Goal: Check status: Check status

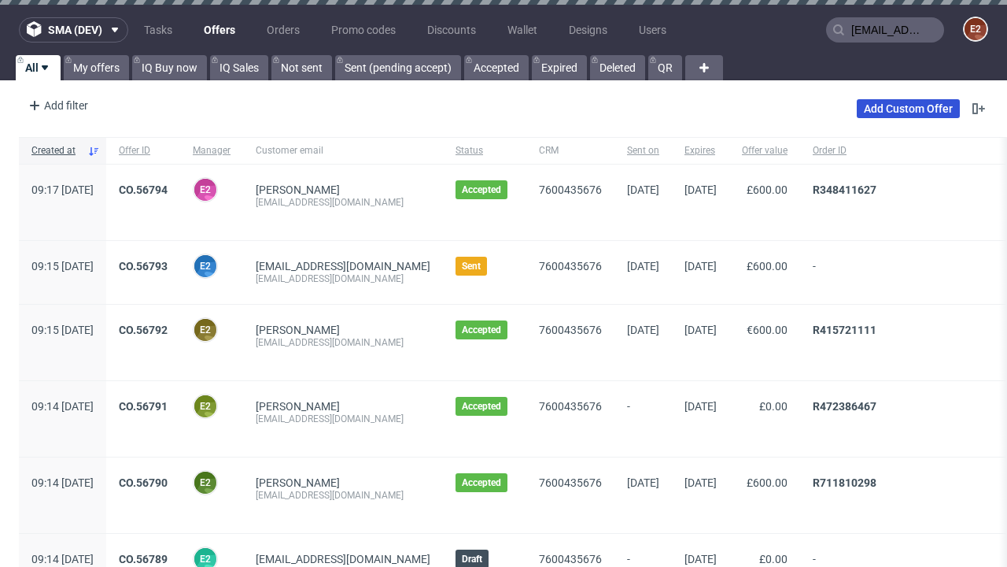
type input "[EMAIL_ADDRESS][DOMAIN_NAME]"
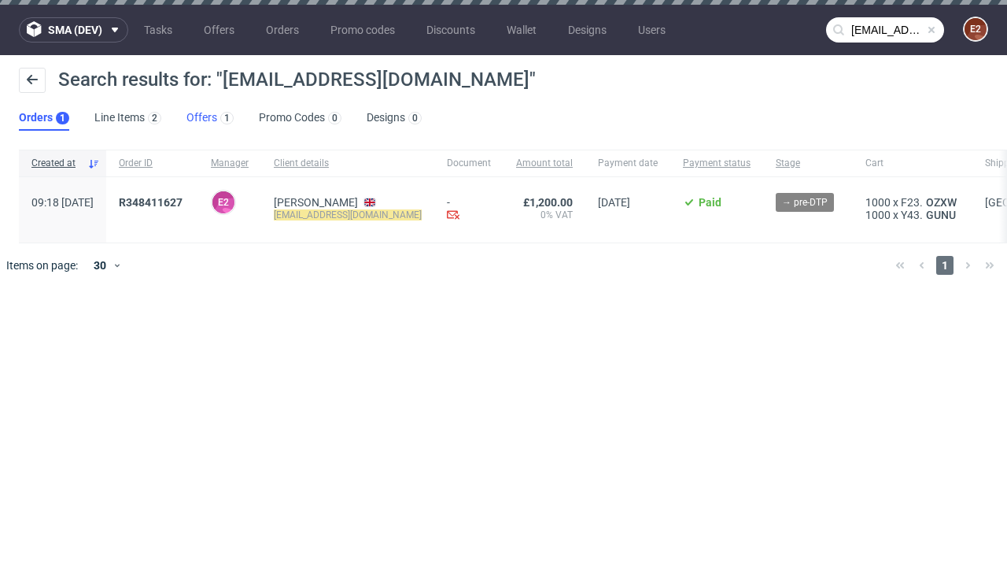
click at [210, 118] on link "Offers 1" at bounding box center [210, 117] width 47 height 25
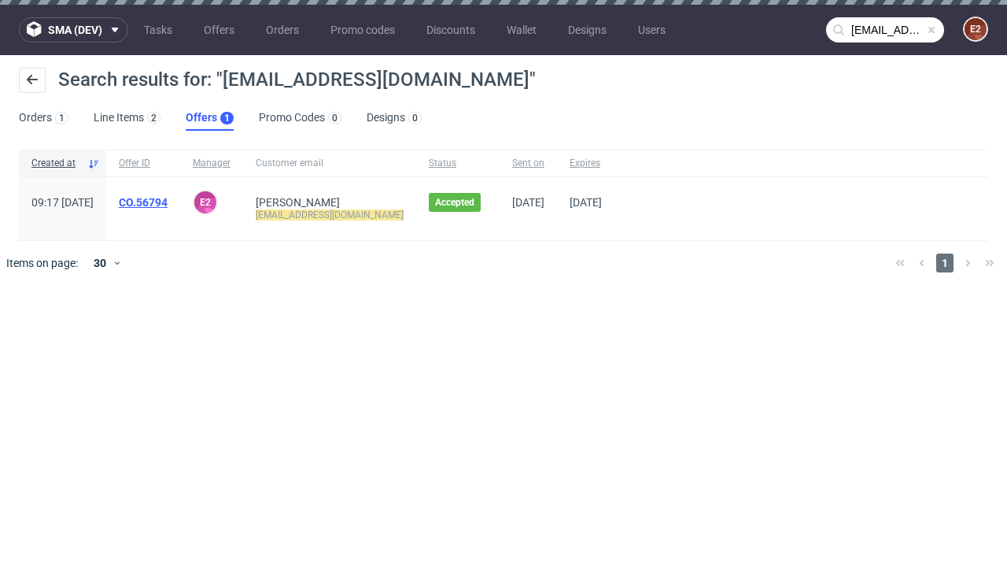
click at [168, 202] on link "CO.56794" at bounding box center [143, 202] width 49 height 13
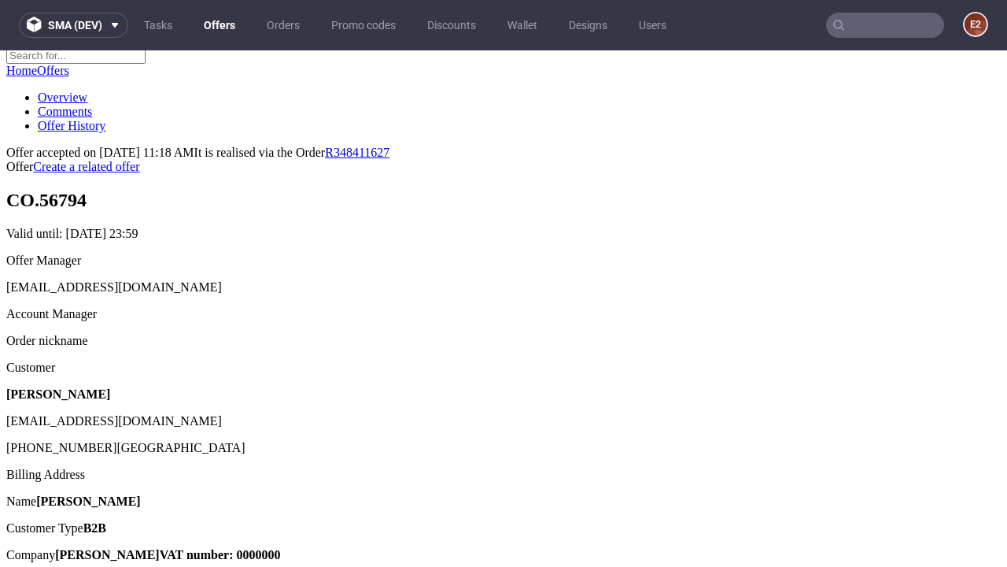
scroll to position [198, 0]
